Goal: Task Accomplishment & Management: Complete application form

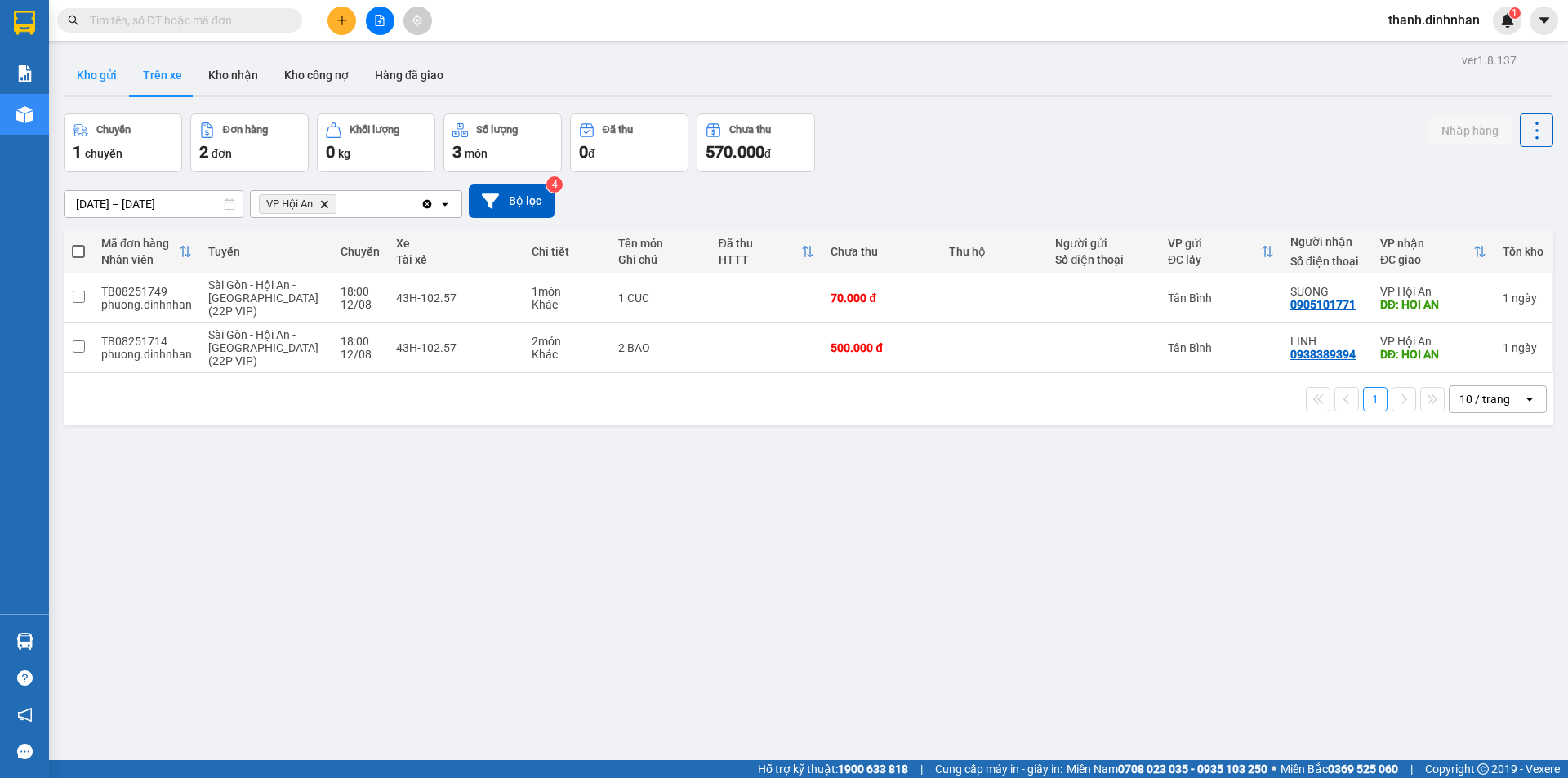
click at [99, 67] on button "Kho gửi" at bounding box center [97, 74] width 66 height 40
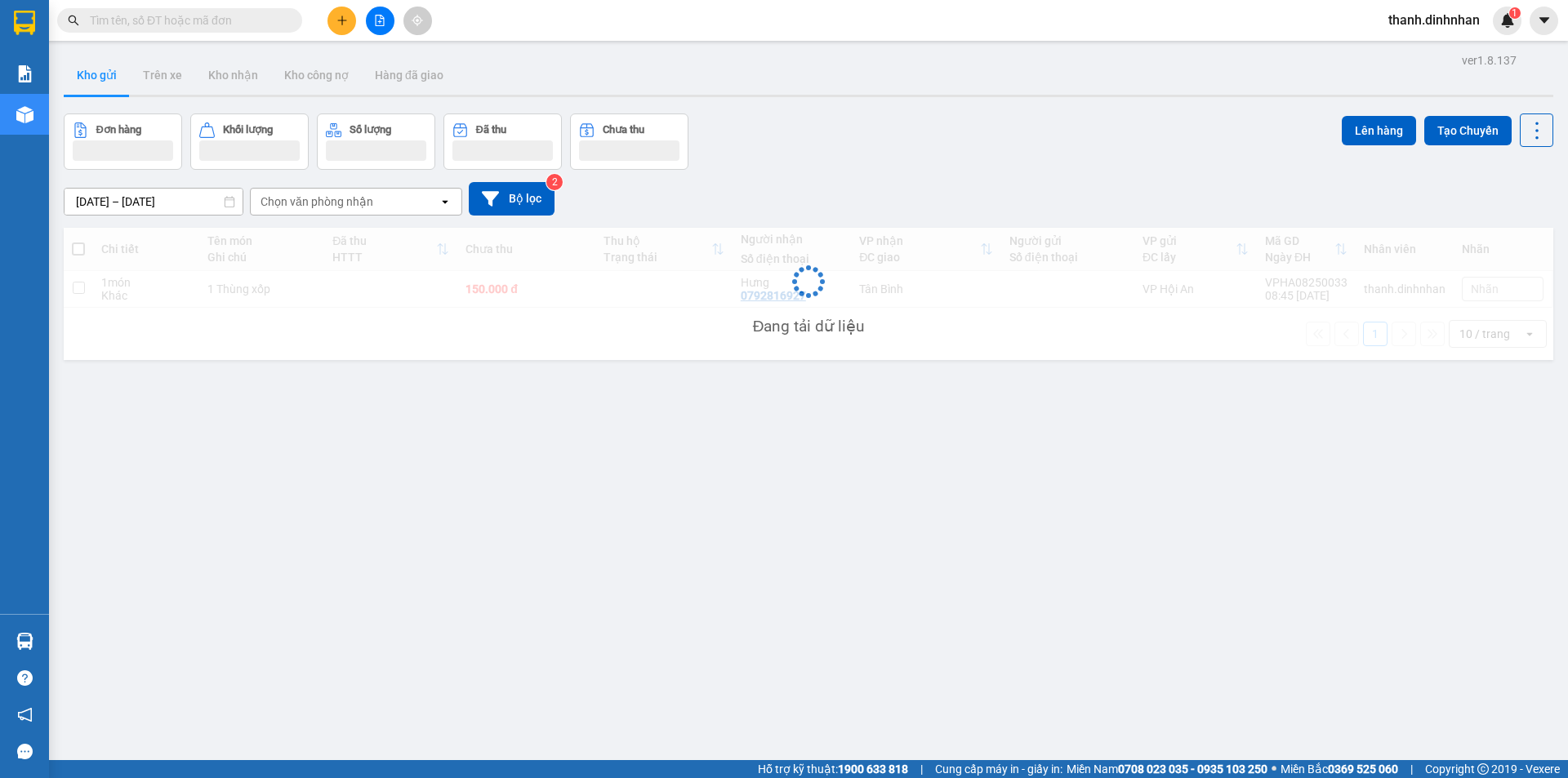
click at [340, 13] on button at bounding box center [341, 20] width 29 height 29
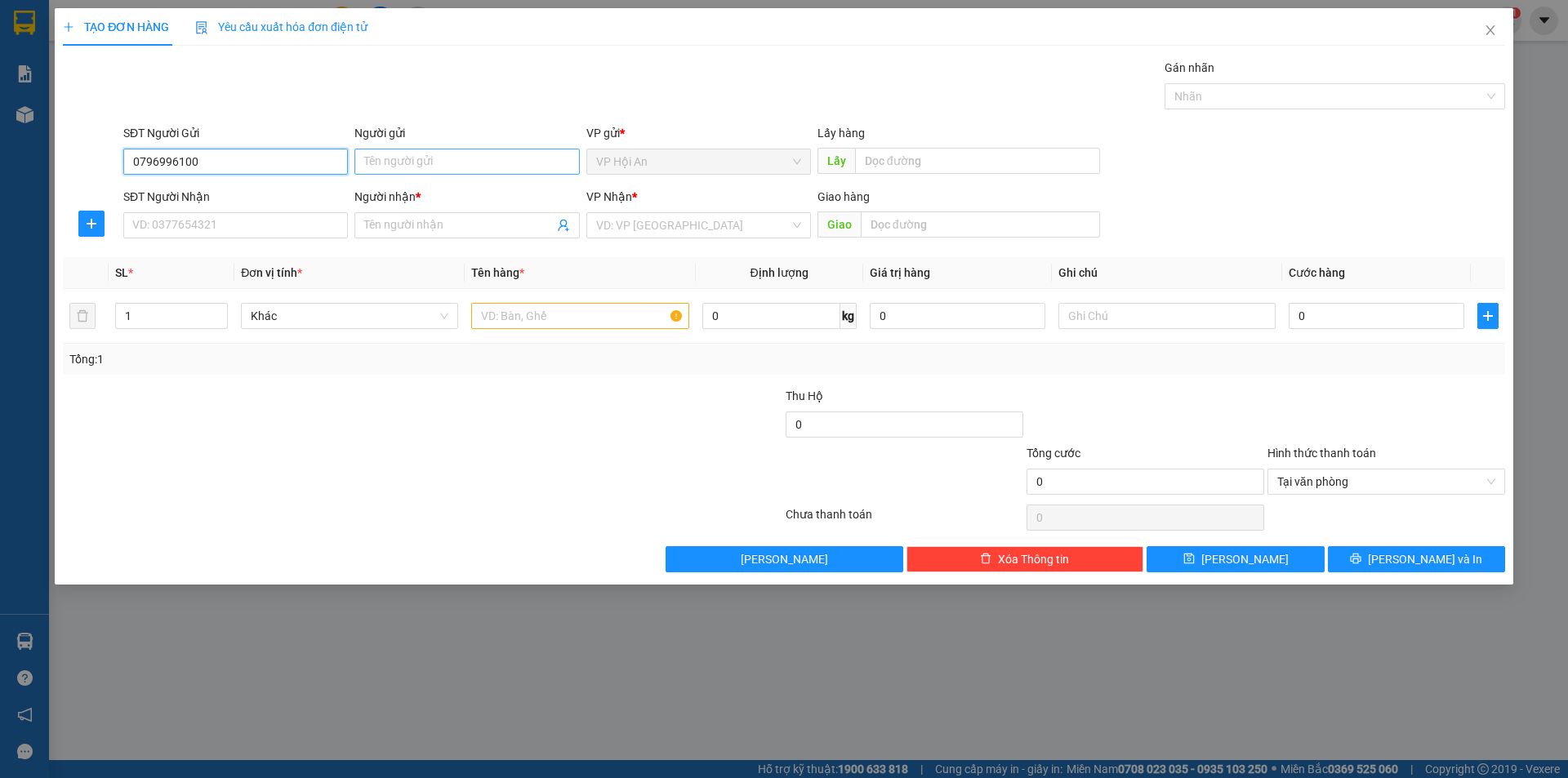
type input "0796996100"
click at [397, 167] on input "Người gửi" at bounding box center [467, 162] width 225 height 26
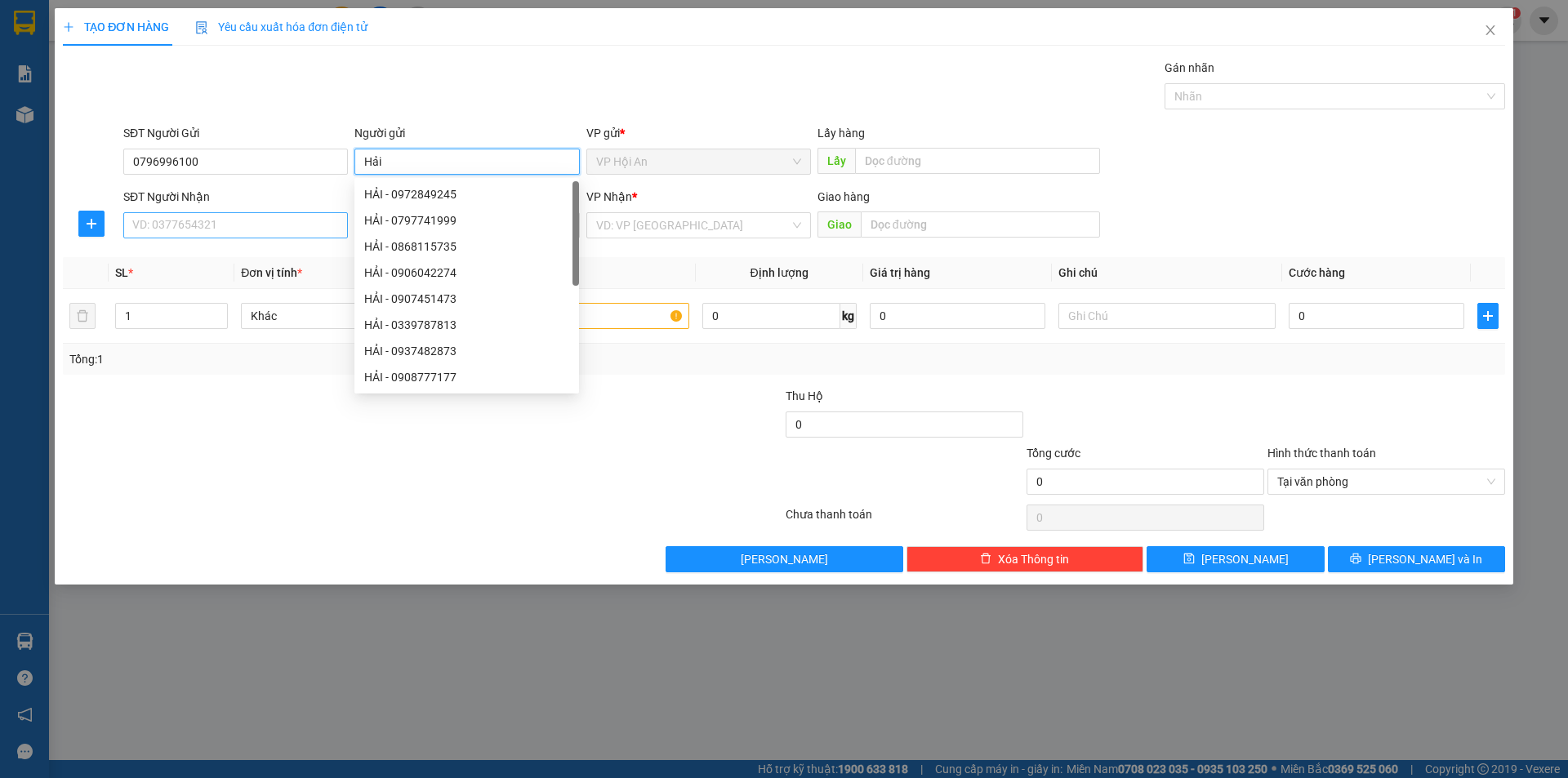
type input "Hải"
click at [191, 231] on input "SĐT Người Nhận" at bounding box center [236, 225] width 225 height 26
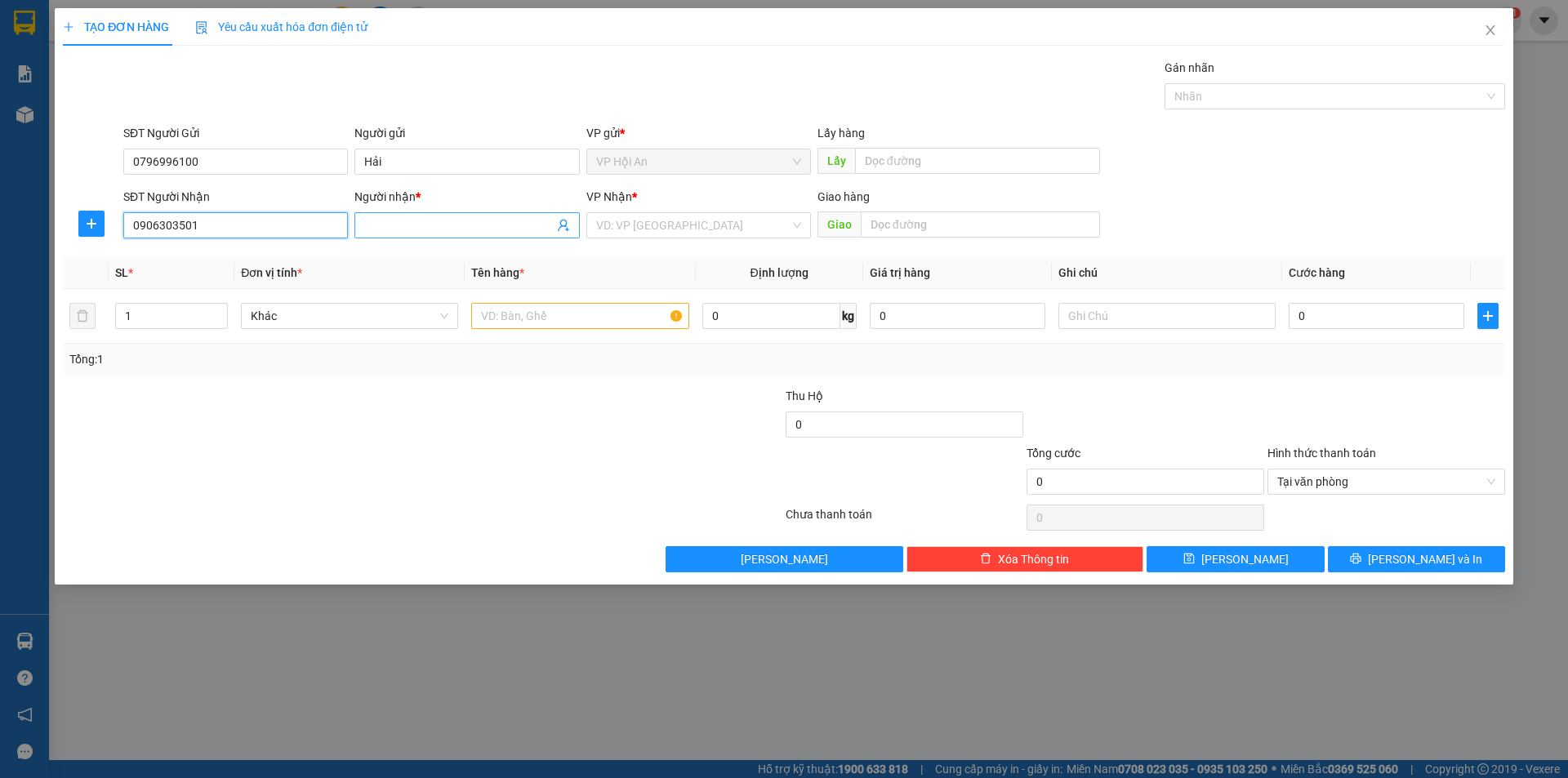
type input "0906303501"
click at [442, 218] on input "Người nhận *" at bounding box center [458, 225] width 189 height 18
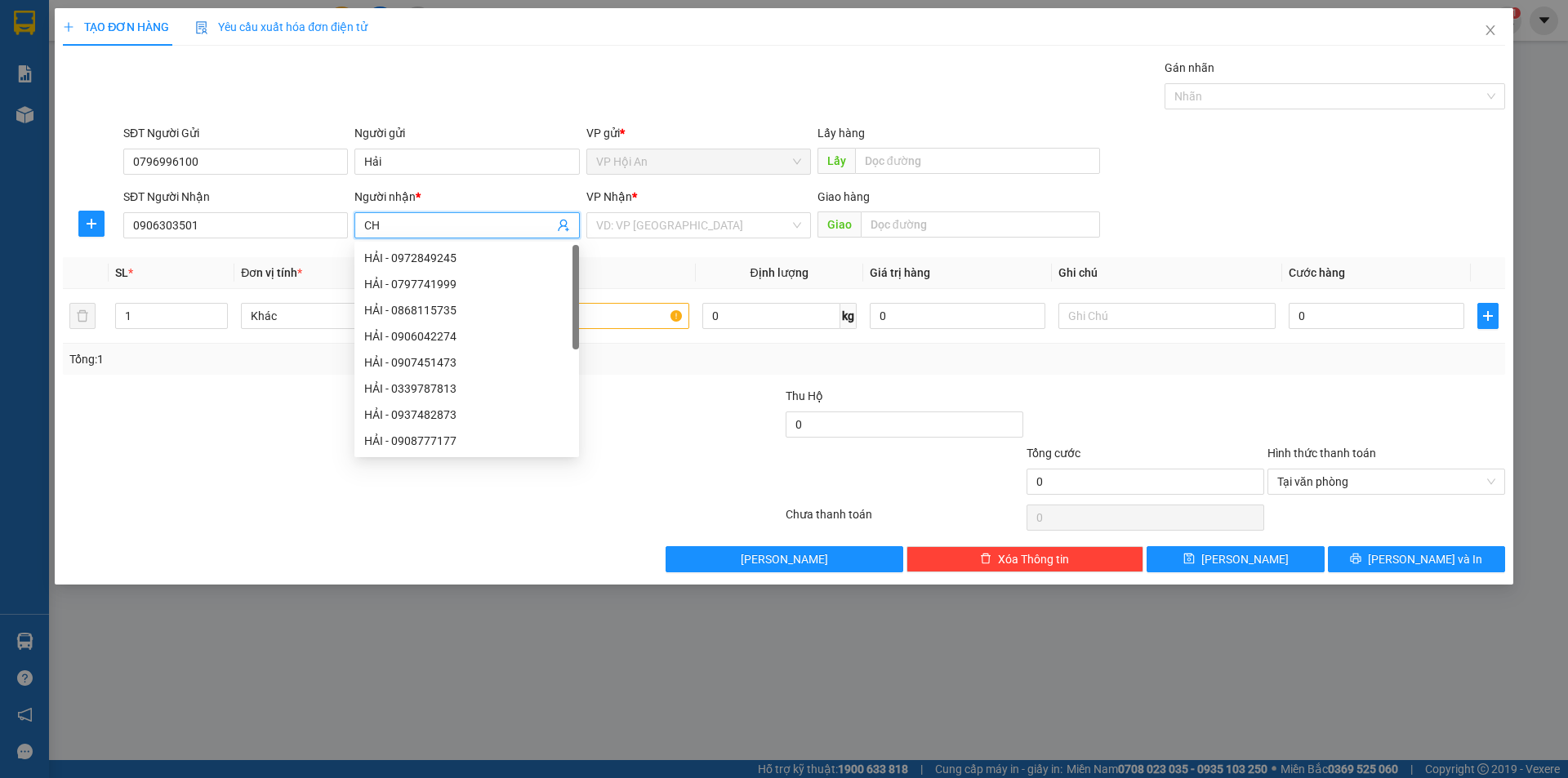
type input "C"
type input "[PERSON_NAME]"
drag, startPoint x: 684, startPoint y: 229, endPoint x: 675, endPoint y: 221, distance: 12.0
click at [679, 228] on input "search" at bounding box center [693, 225] width 193 height 25
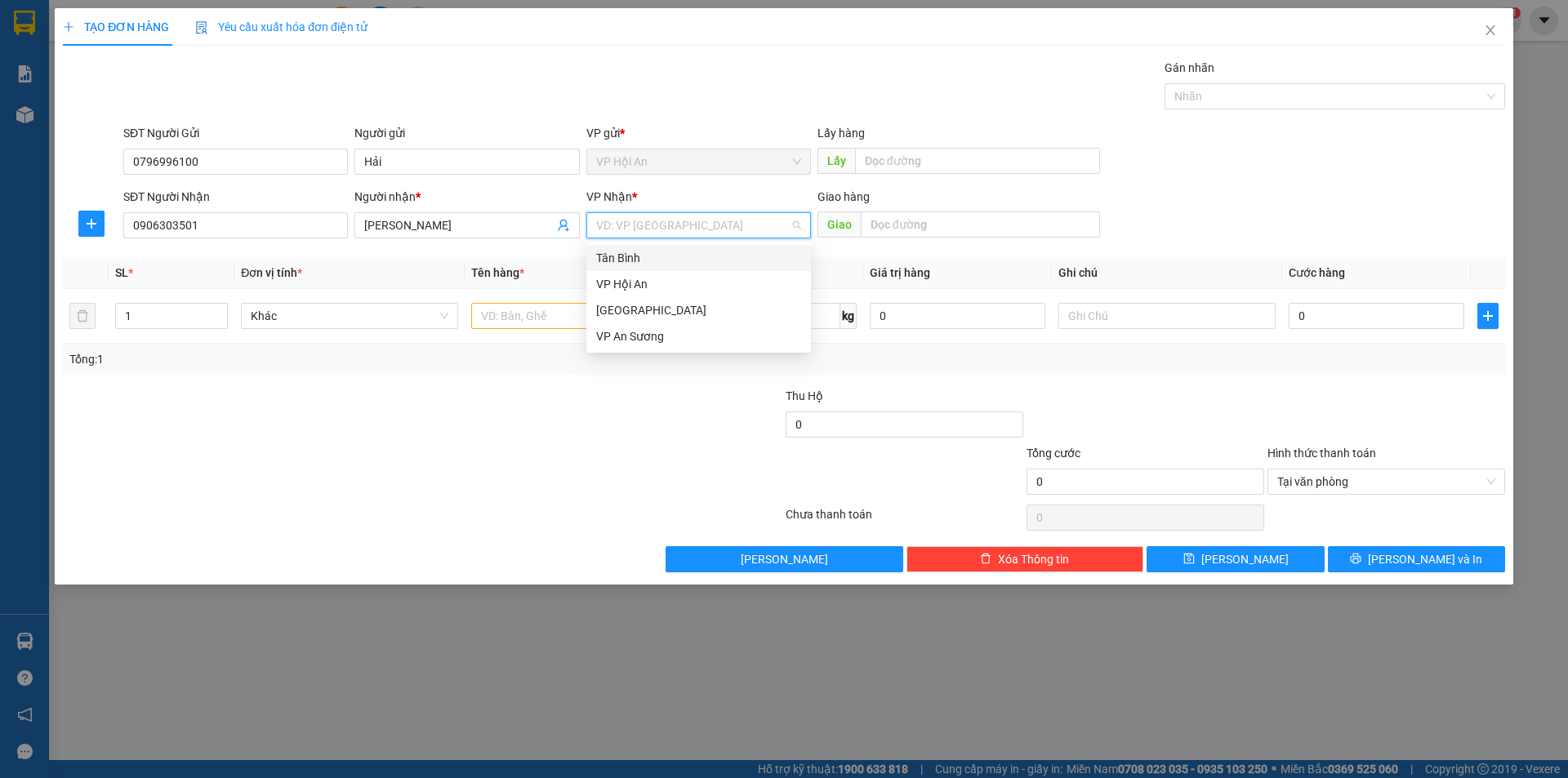
click at [670, 262] on div "Tân Bình" at bounding box center [698, 258] width 205 height 18
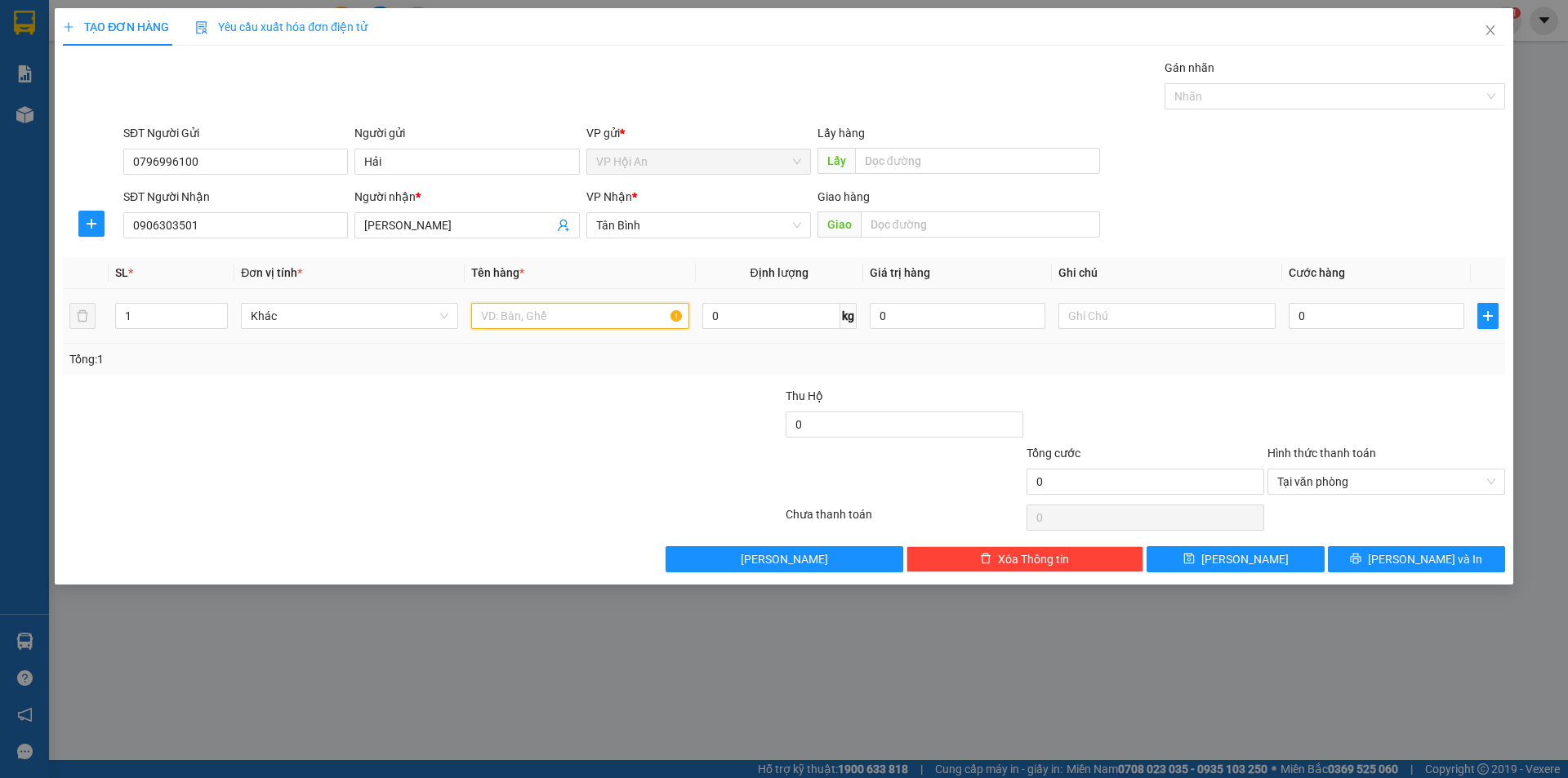
click at [593, 306] on input "text" at bounding box center [580, 315] width 217 height 26
type input "1 Thùng xốp"
click at [1319, 319] on input "0" at bounding box center [1377, 315] width 176 height 26
type input "1"
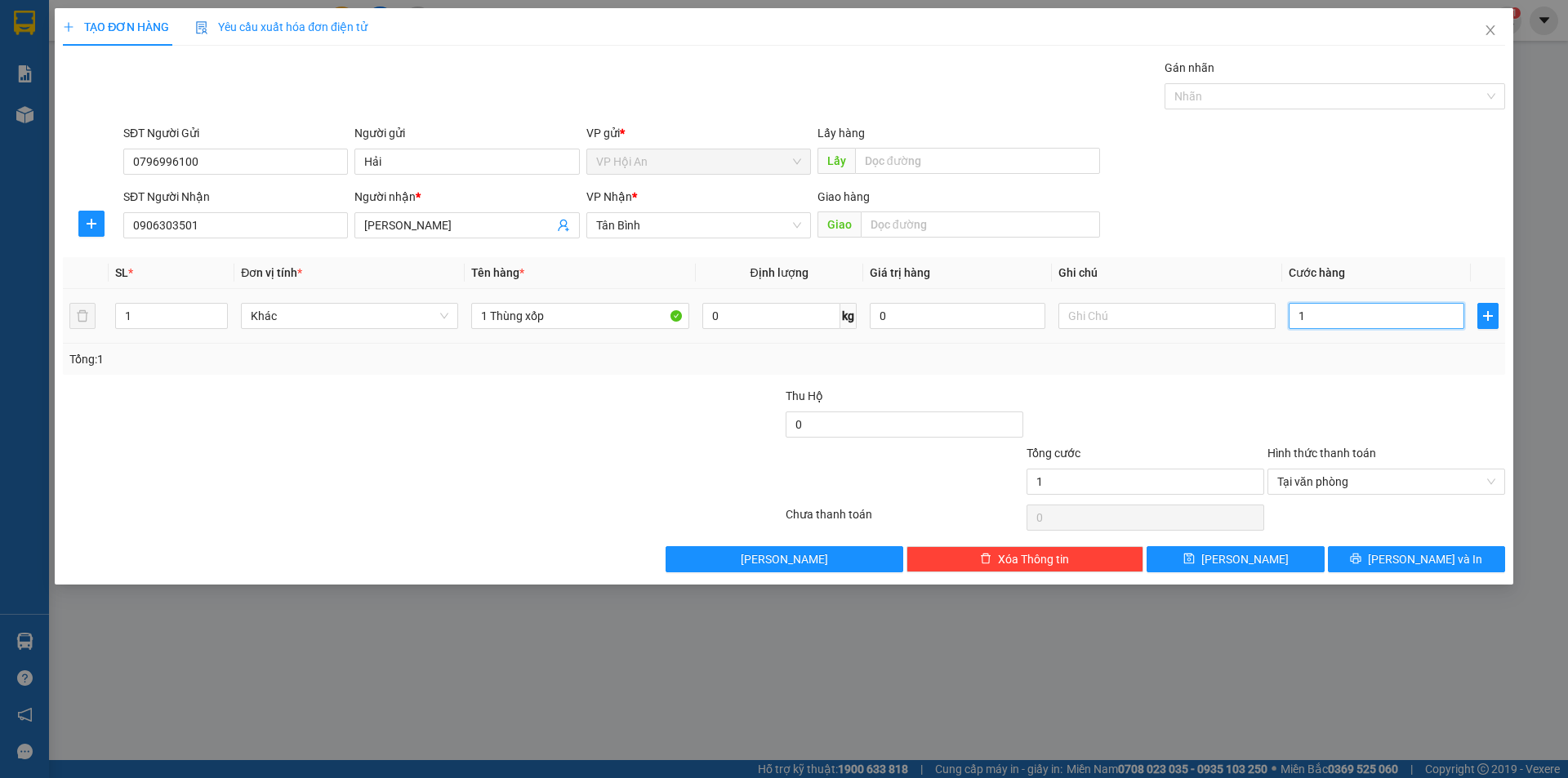
type input "15"
type input "150"
type input "1.500"
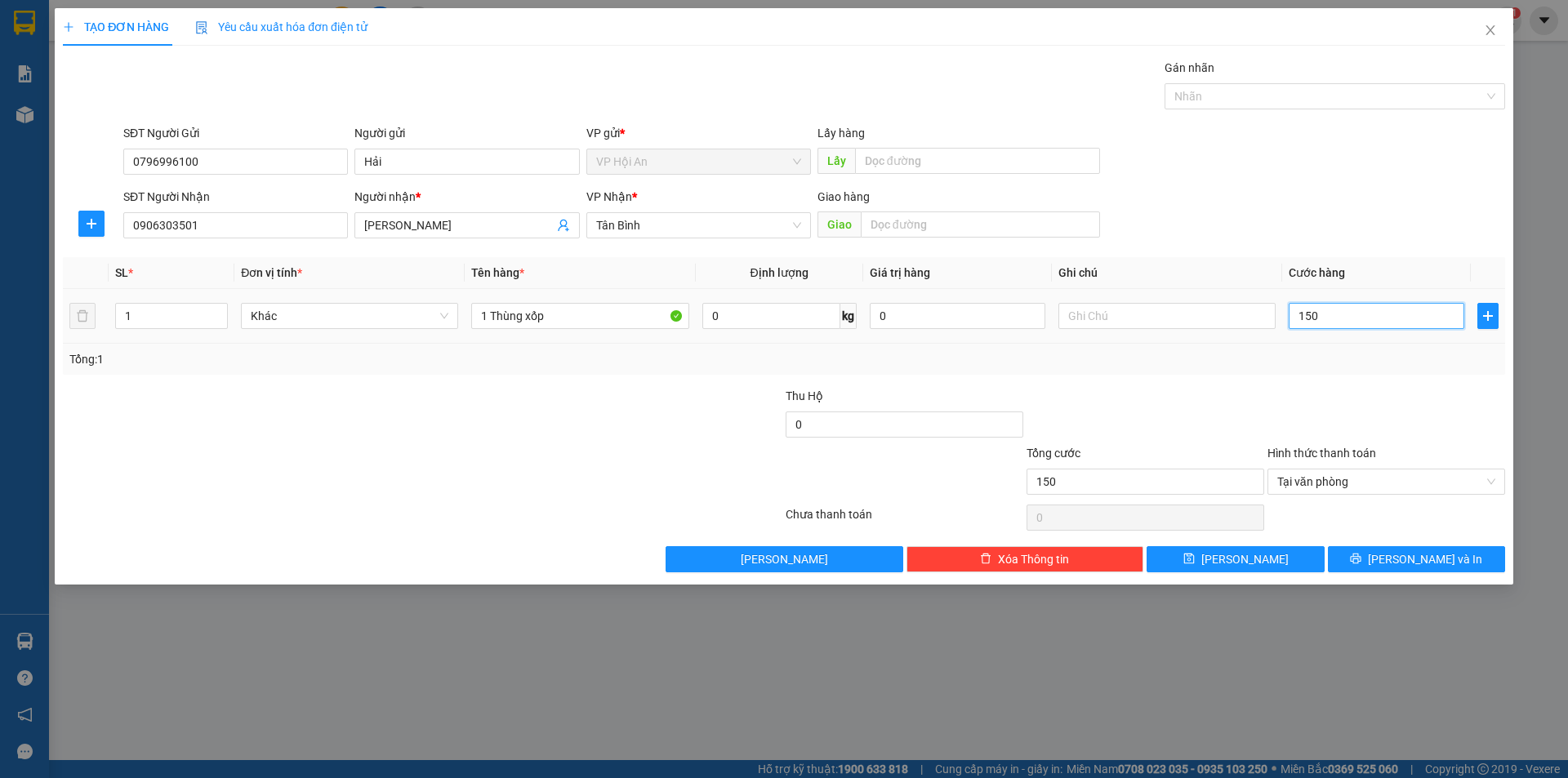
type input "1.500"
type input "15.000"
type input "150.000"
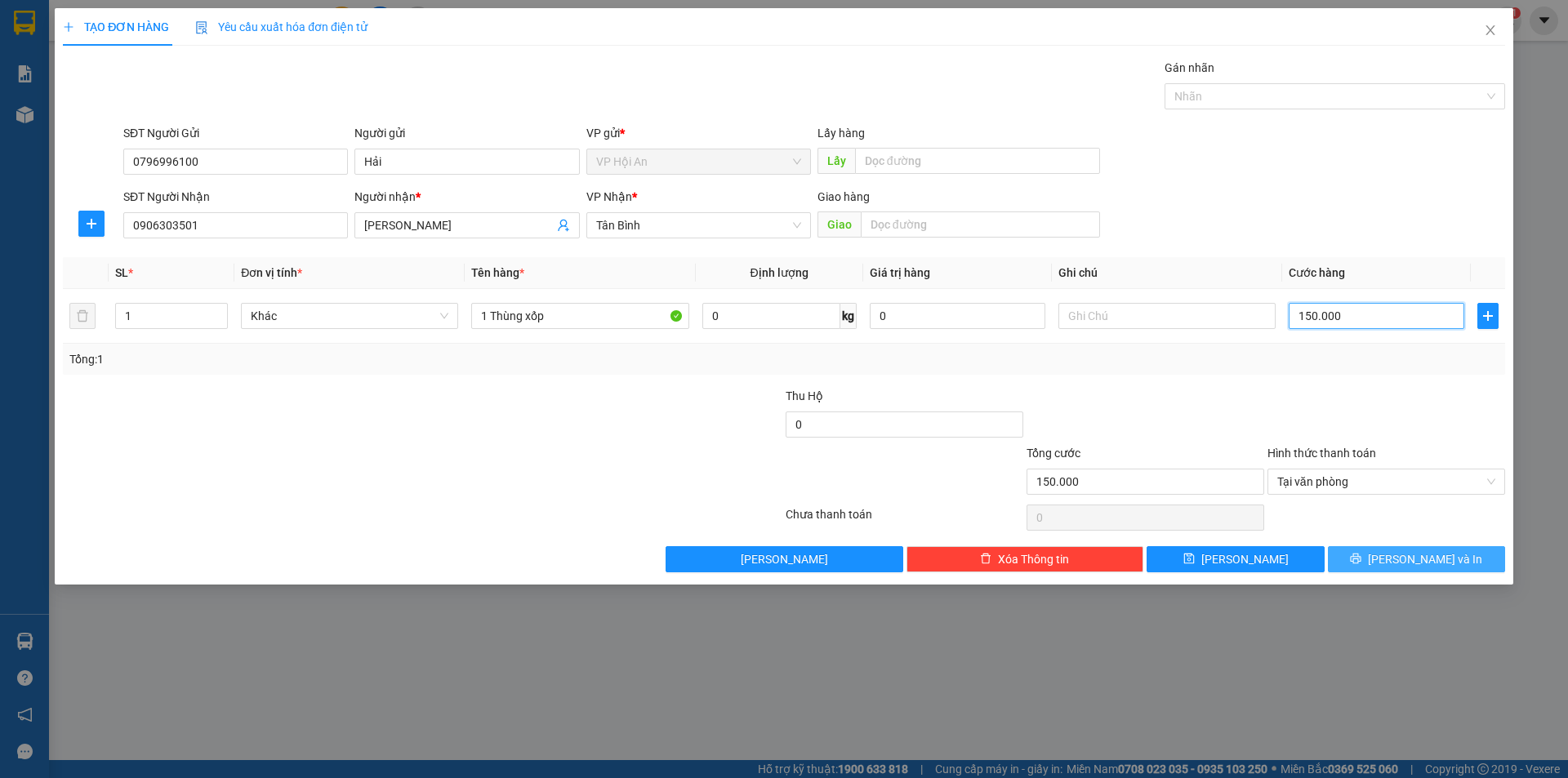
type input "150.000"
click at [1461, 555] on button "[PERSON_NAME] và In" at bounding box center [1416, 559] width 178 height 26
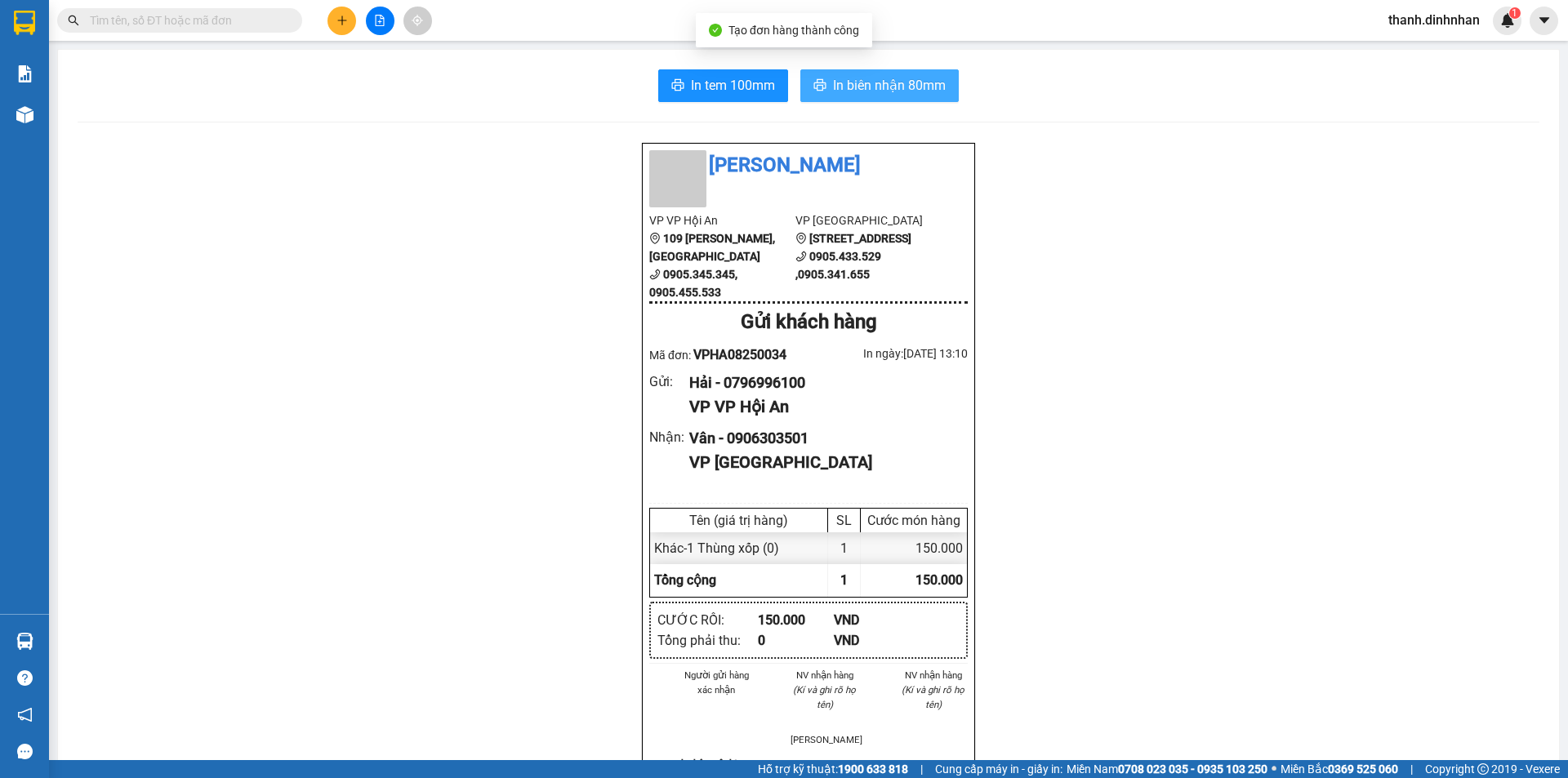
click at [846, 86] on span "In biên nhận 80mm" at bounding box center [889, 86] width 112 height 20
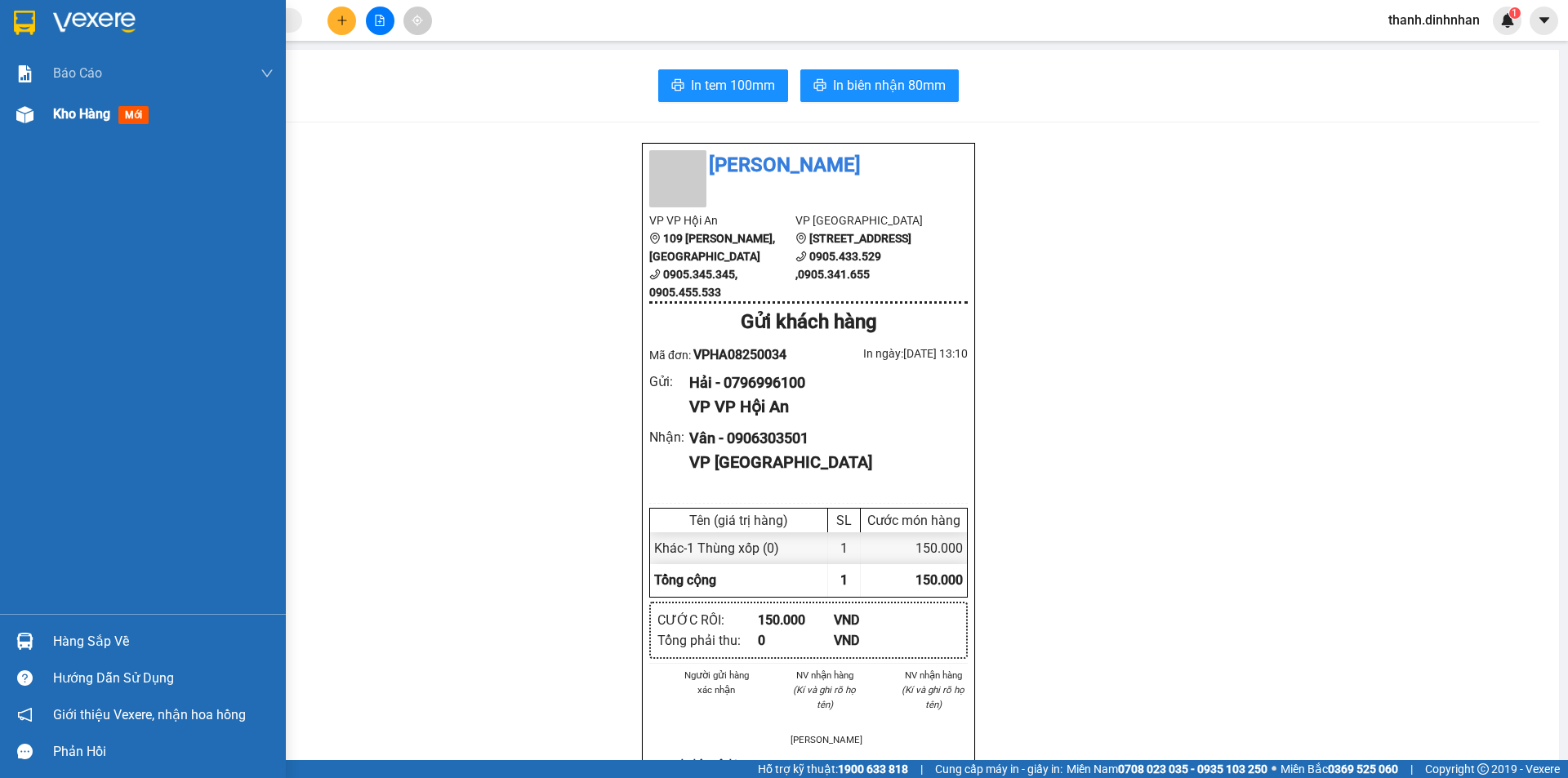
click at [55, 114] on span "Kho hàng" at bounding box center [82, 113] width 57 height 16
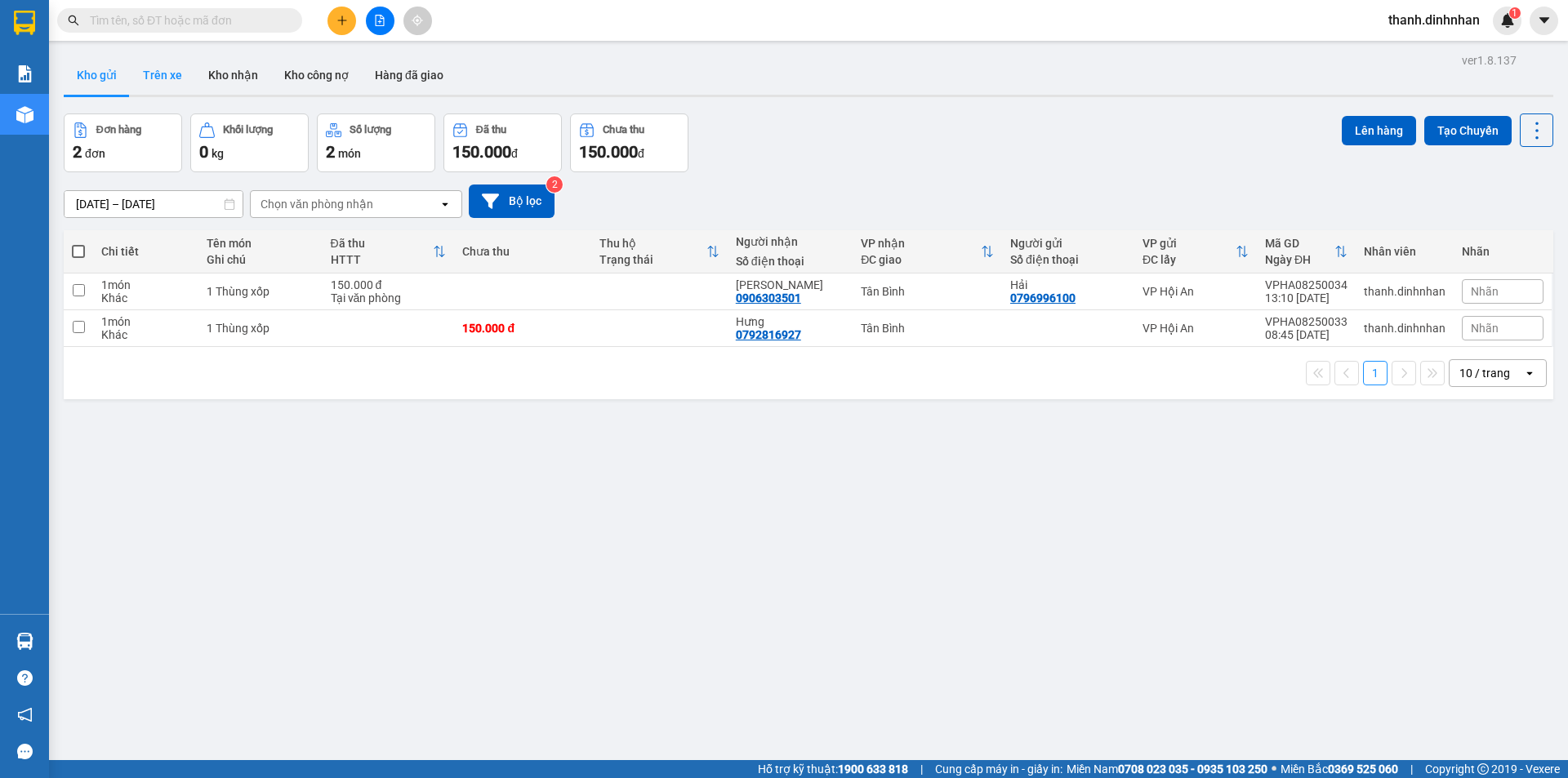
click at [161, 77] on button "Trên xe" at bounding box center [162, 74] width 65 height 40
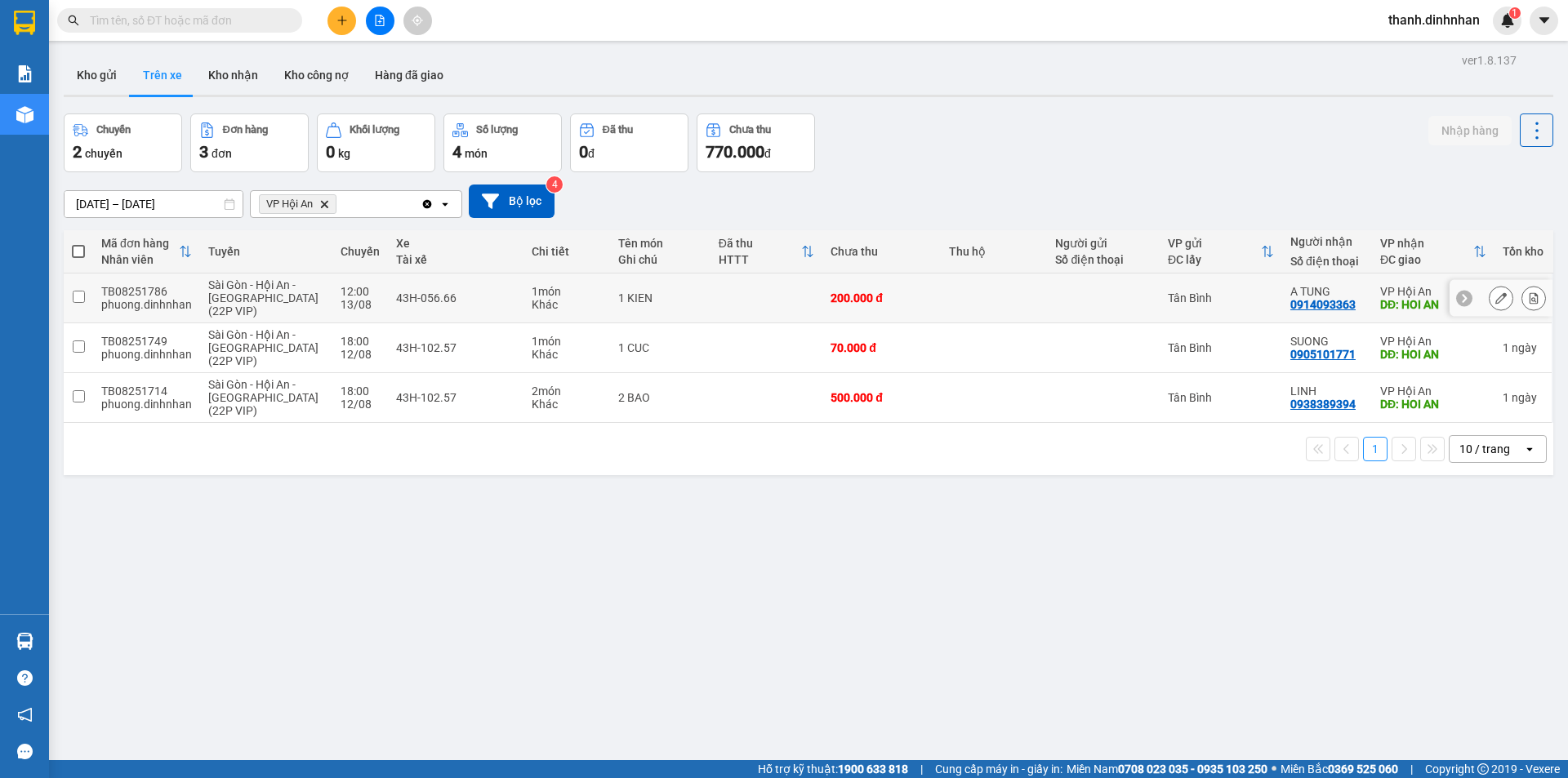
click at [1305, 304] on div "0914093363" at bounding box center [1322, 304] width 65 height 13
click at [923, 621] on div "ver 1.8.137 Kho gửi Trên xe Kho nhận Kho công nợ Hàng đã giao Chuyến 2 chuyến Đ…" at bounding box center [808, 438] width 1503 height 778
click at [81, 351] on input "checkbox" at bounding box center [78, 346] width 12 height 12
checkbox input "true"
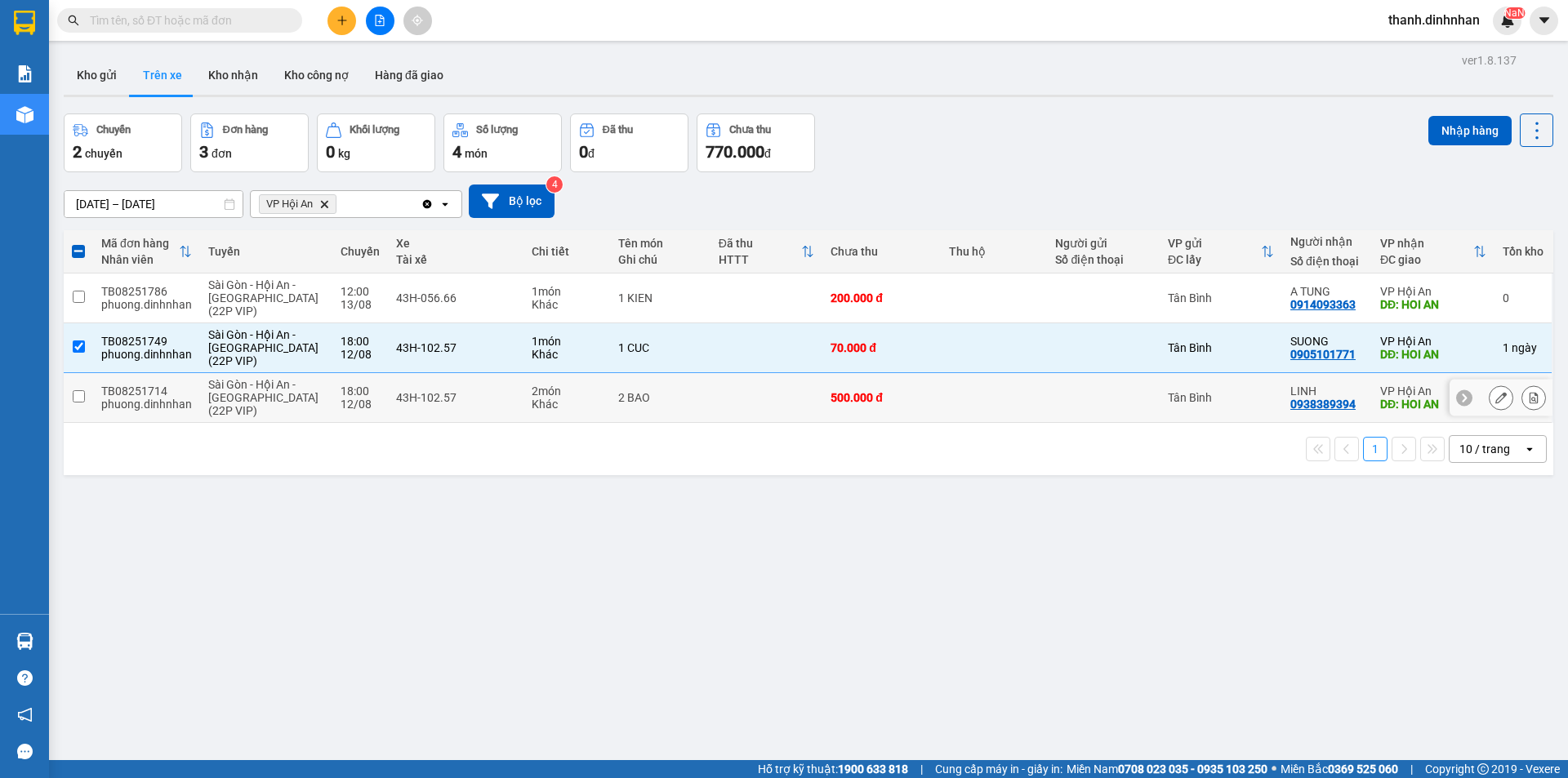
click at [79, 402] on input "checkbox" at bounding box center [78, 395] width 12 height 12
checkbox input "true"
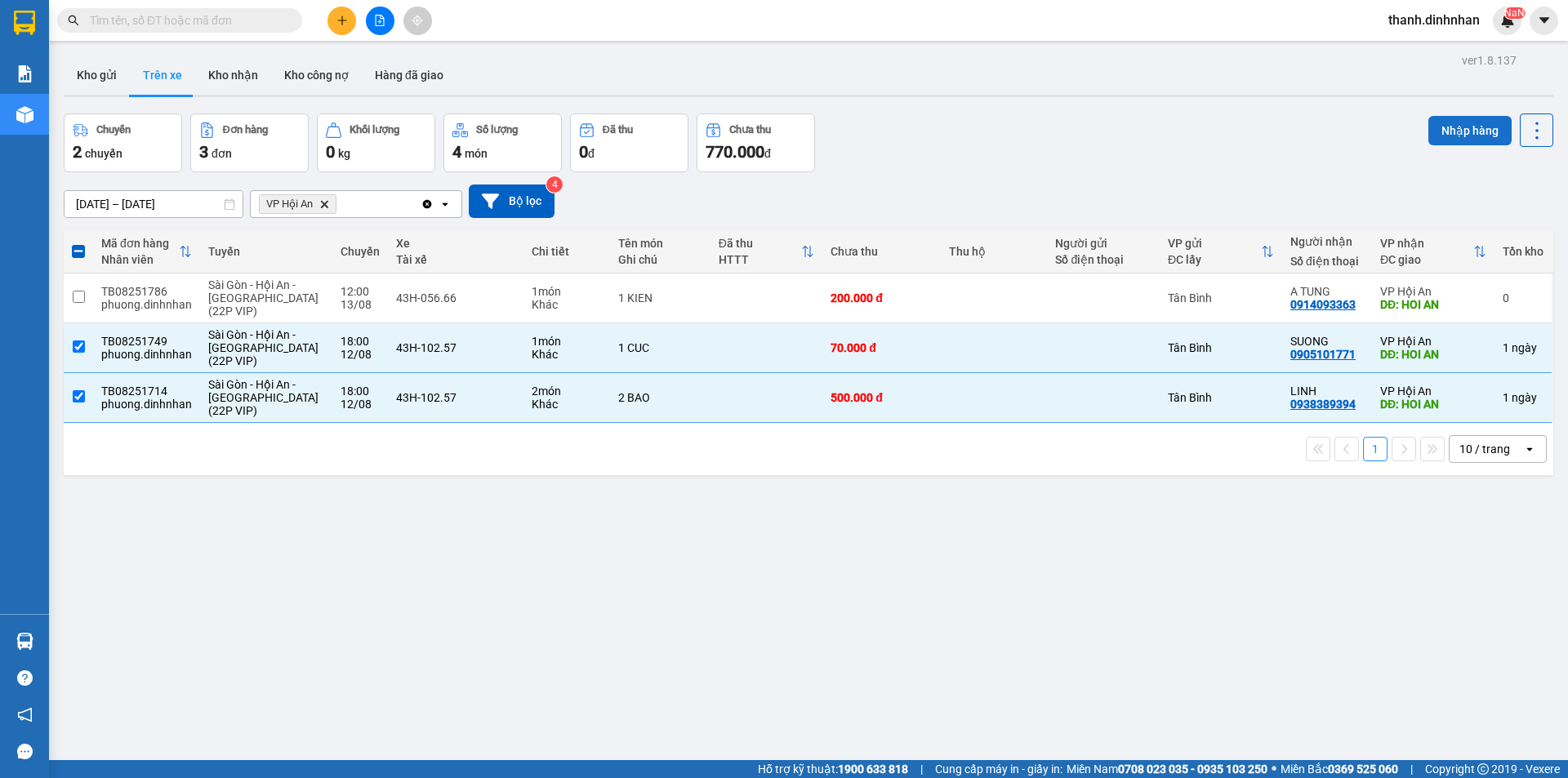
click at [1458, 139] on button "Nhập hàng" at bounding box center [1470, 131] width 84 height 29
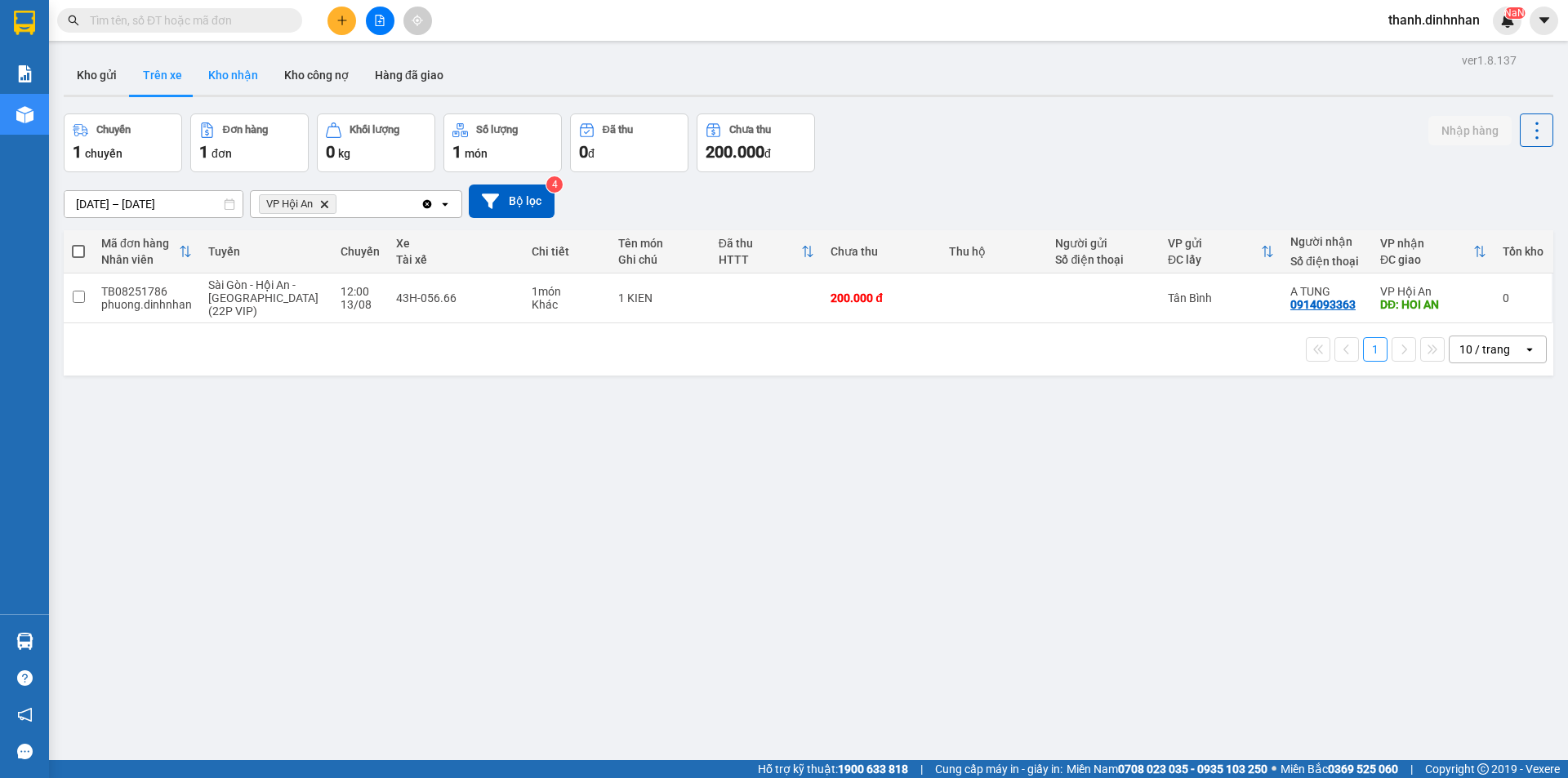
click at [254, 81] on button "Kho nhận" at bounding box center [233, 74] width 76 height 40
type input "[DATE] – [DATE]"
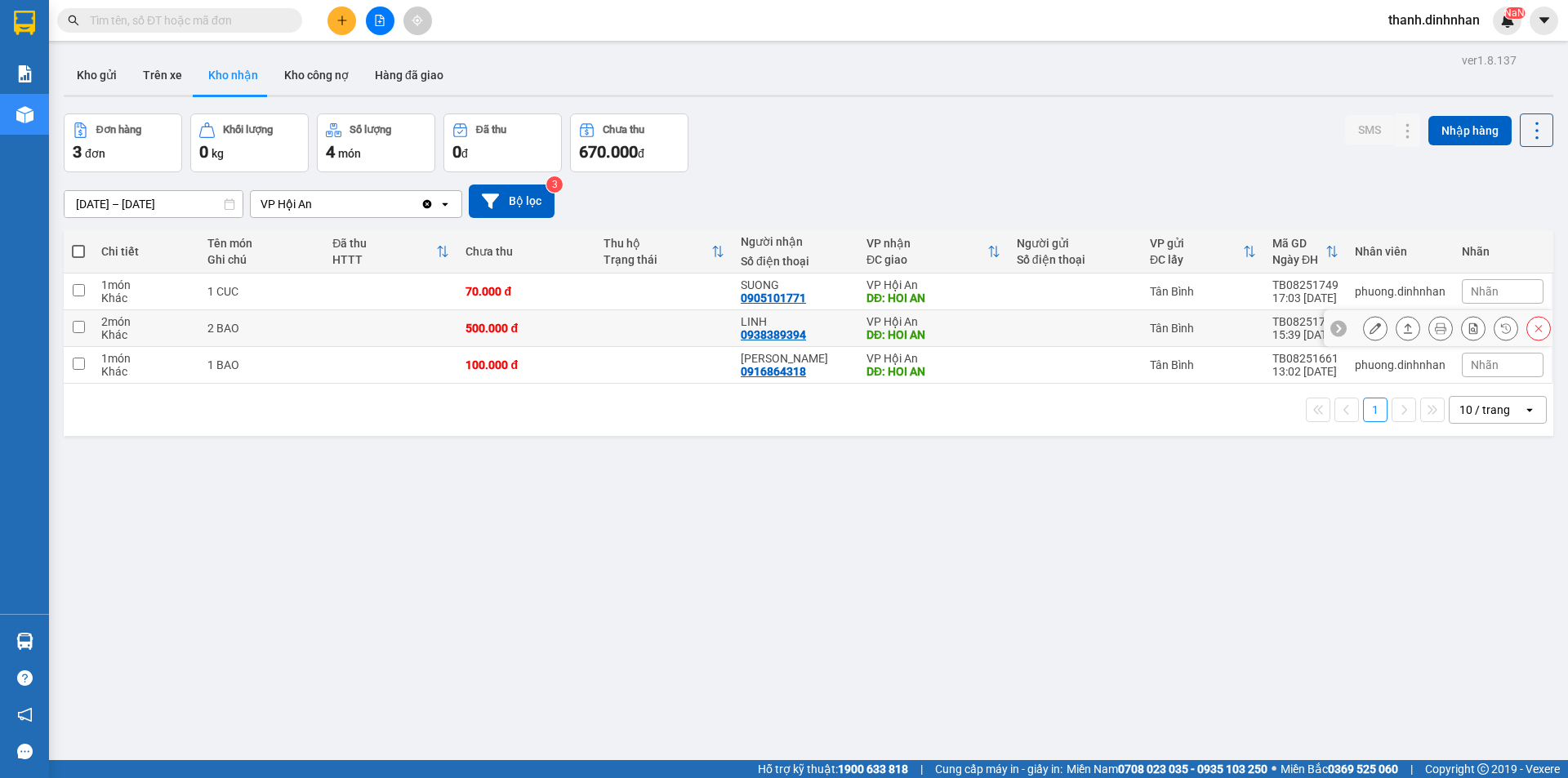
click at [761, 333] on div "0938389394" at bounding box center [773, 335] width 65 height 13
click at [775, 294] on div "0905101771" at bounding box center [773, 298] width 65 height 13
click at [561, 590] on div "ver 1.8.137 Kho gửi Trên xe Kho nhận Kho công nợ Hàng đã giao Đơn hàng 3 đơn Kh…" at bounding box center [808, 438] width 1503 height 778
